Goal: Transaction & Acquisition: Subscribe to service/newsletter

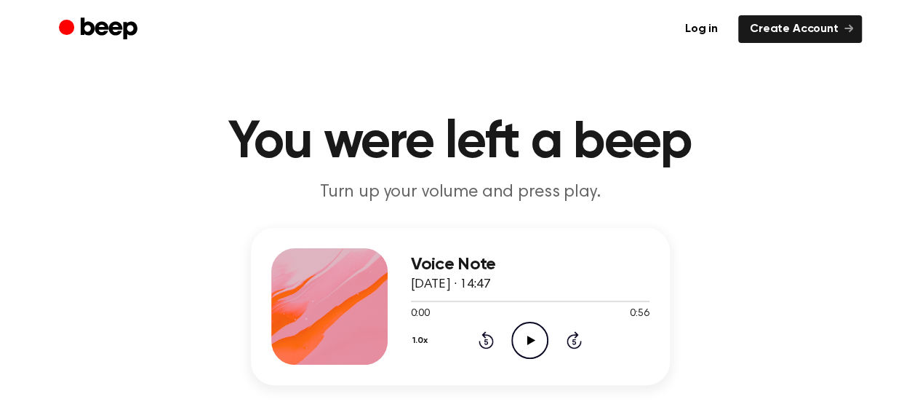
click at [544, 330] on icon "Play Audio" at bounding box center [530, 340] width 37 height 37
click at [523, 331] on icon "Play Audio" at bounding box center [530, 340] width 37 height 37
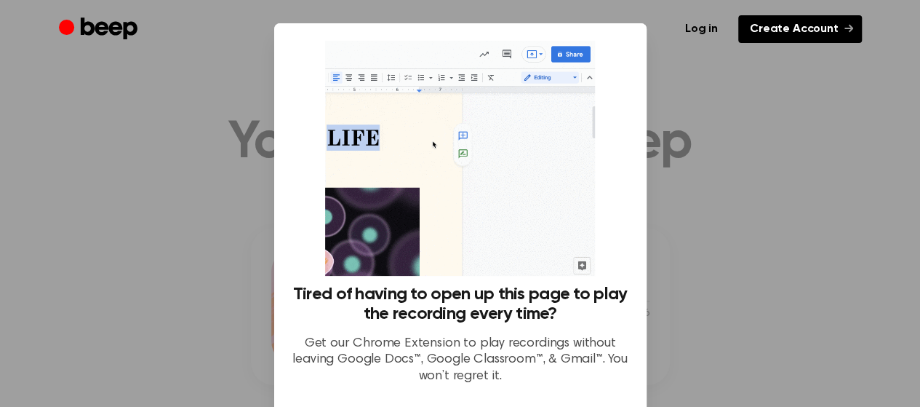
click at [772, 37] on link "Create Account" at bounding box center [801, 29] width 124 height 28
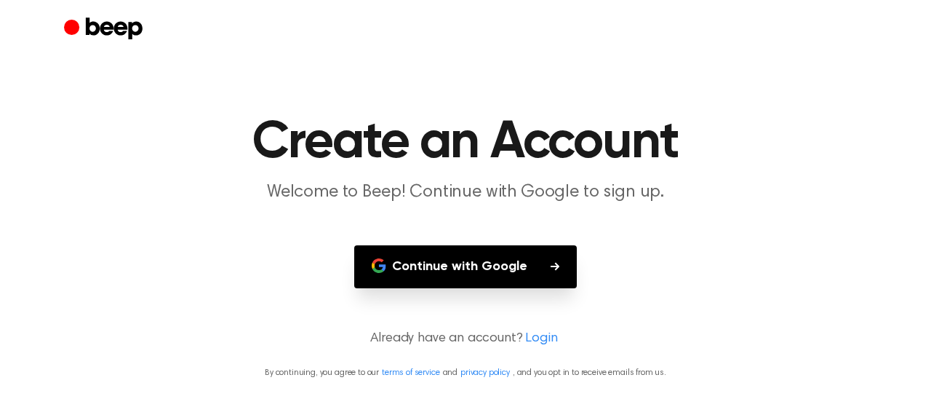
click at [554, 279] on button "Continue with Google" at bounding box center [465, 266] width 223 height 43
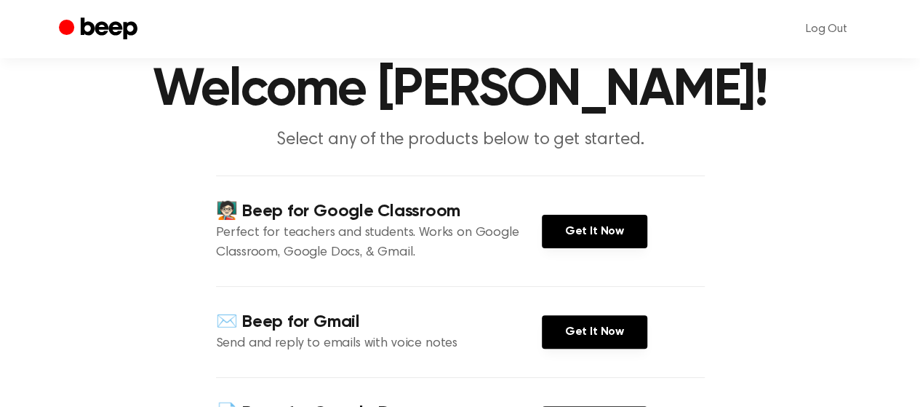
scroll to position [60, 0]
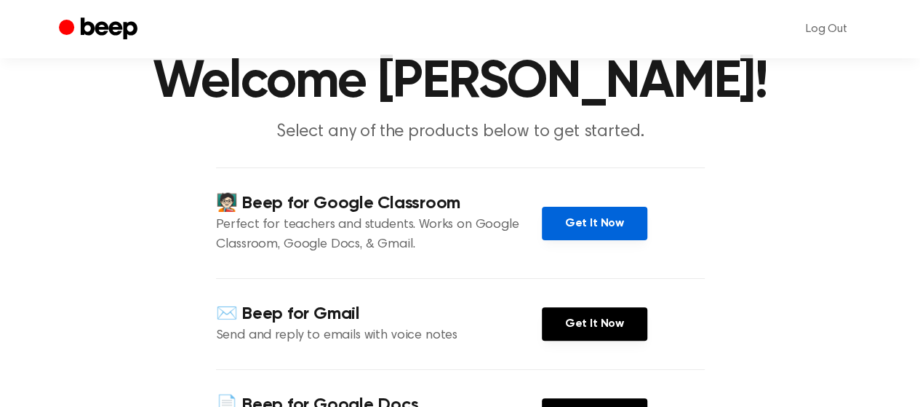
click at [623, 213] on link "Get It Now" at bounding box center [595, 223] width 106 height 33
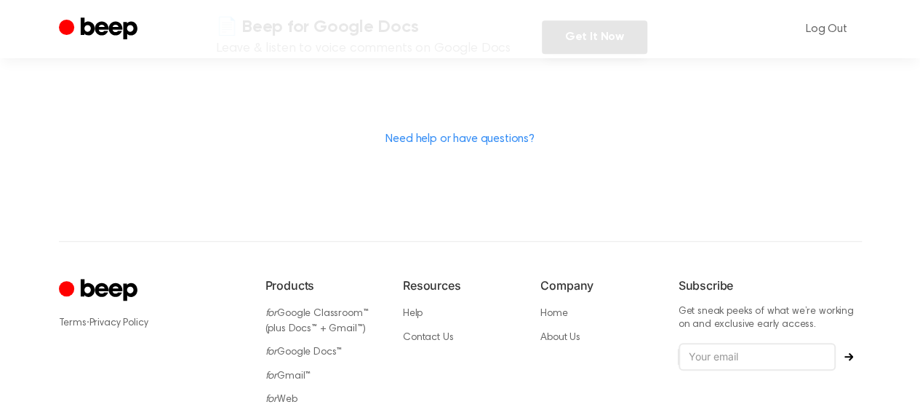
scroll to position [495, 0]
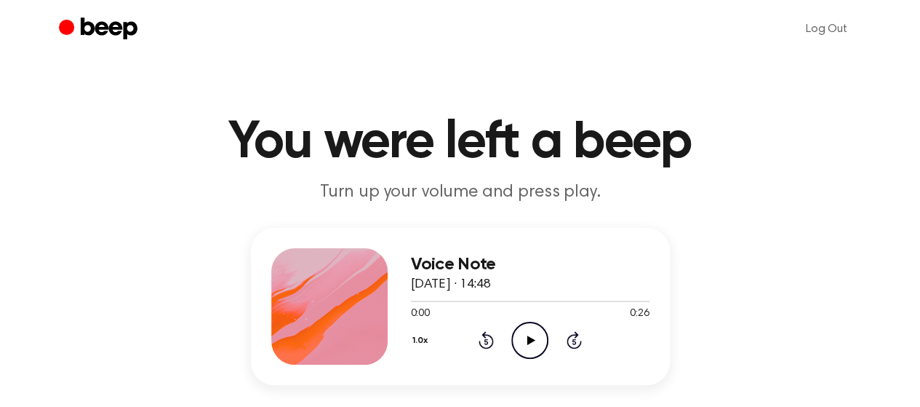
click at [520, 335] on icon "Play Audio" at bounding box center [530, 340] width 37 height 37
